Goal: Transaction & Acquisition: Purchase product/service

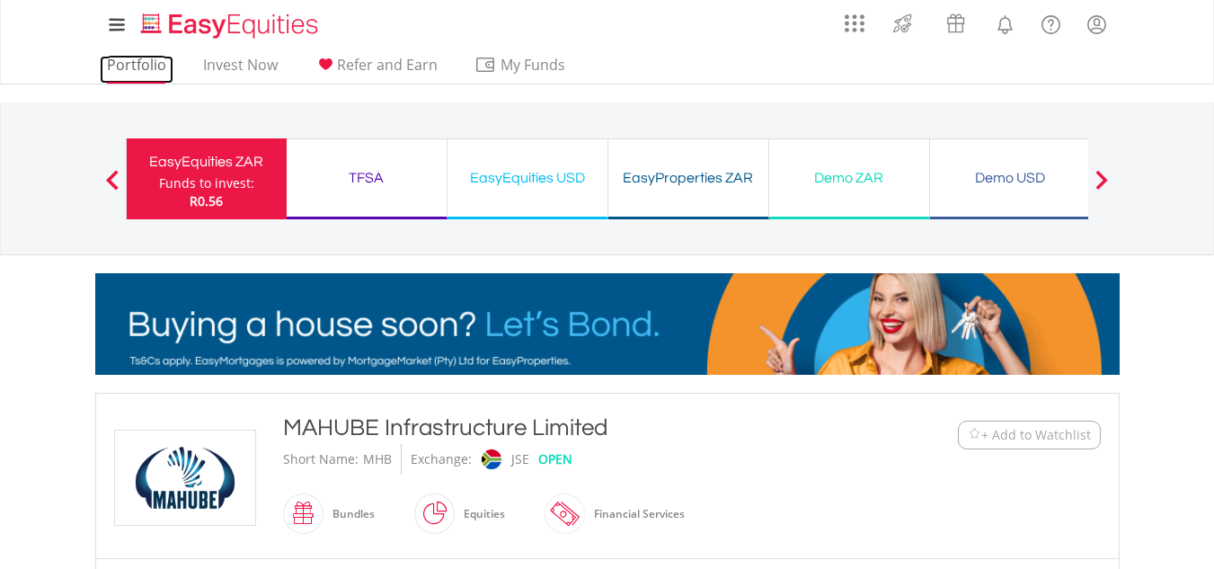
click at [147, 65] on link "Portfolio" at bounding box center [137, 70] width 74 height 28
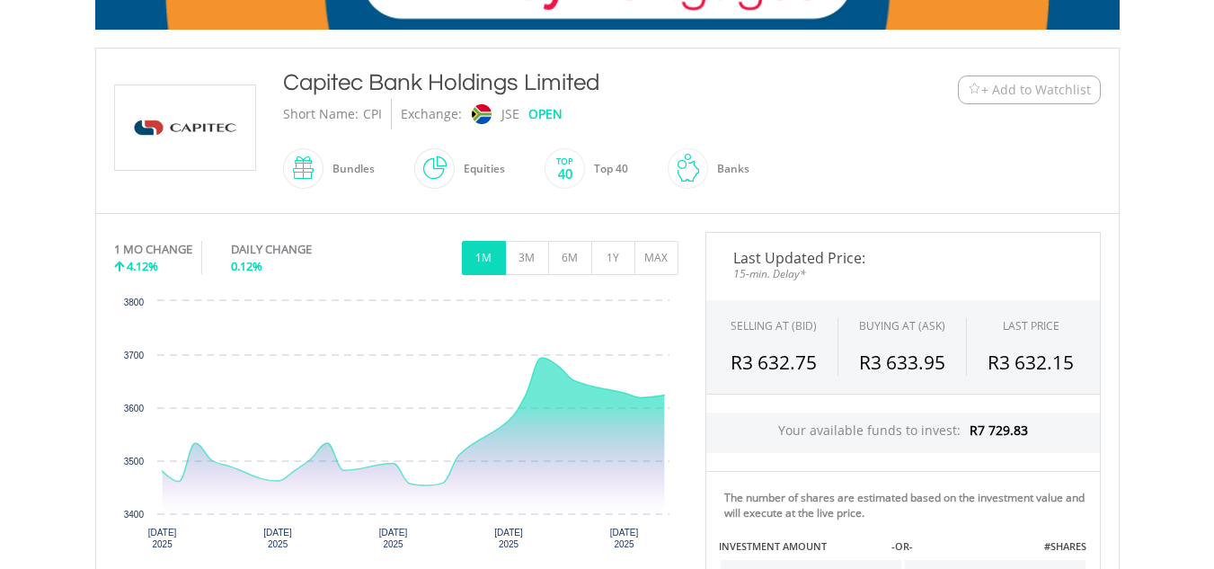
scroll to position [344, 0]
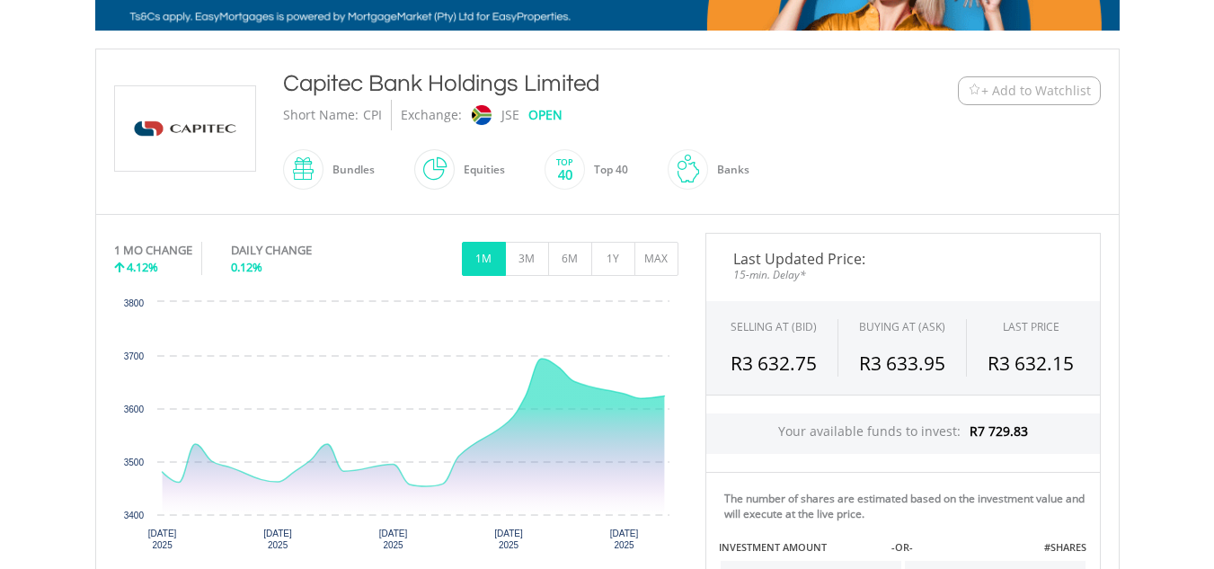
click at [156, 266] on span "4.12%" at bounding box center [142, 267] width 31 height 16
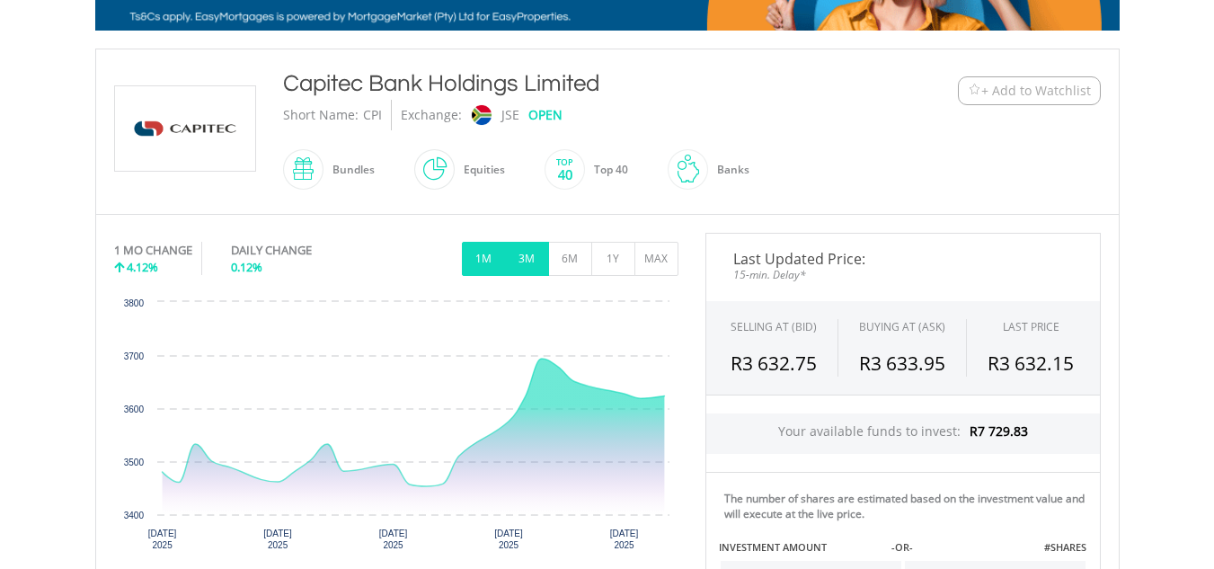
click at [514, 250] on button "3M" at bounding box center [527, 259] width 44 height 34
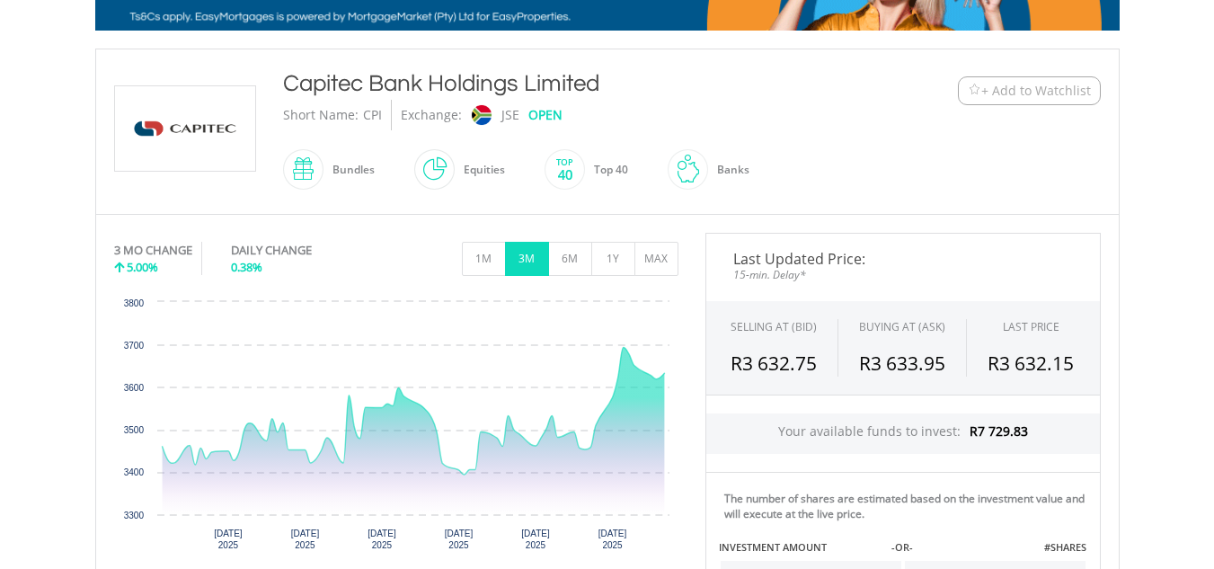
scroll to position [0, 0]
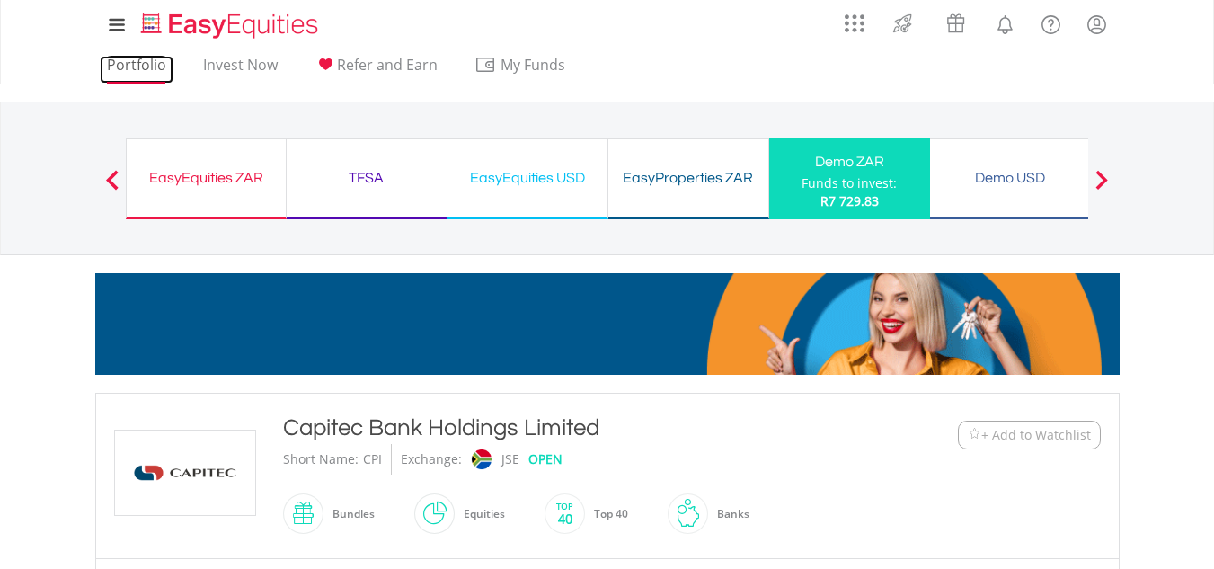
click at [138, 67] on link "Portfolio" at bounding box center [137, 70] width 74 height 28
